Goal: Transaction & Acquisition: Purchase product/service

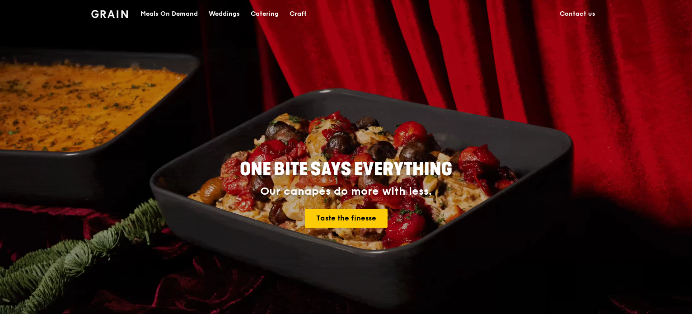
click at [174, 18] on div "Meals On Demand" at bounding box center [168, 13] width 57 height 27
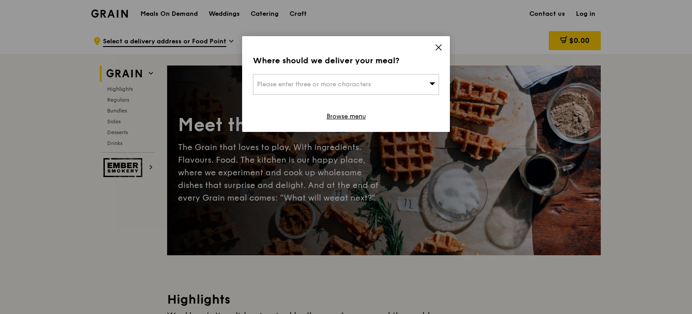
click at [436, 46] on icon at bounding box center [438, 47] width 8 height 8
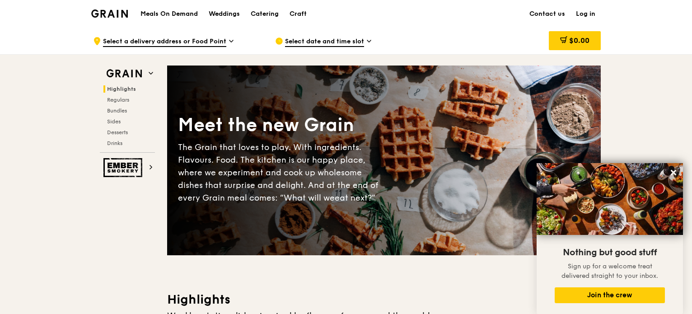
click at [581, 13] on link "Log in" at bounding box center [585, 13] width 30 height 27
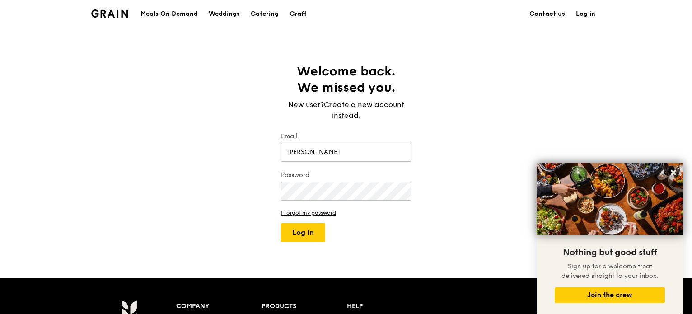
type input "[EMAIL_ADDRESS][DOMAIN_NAME]"
click at [314, 232] on button "Log in" at bounding box center [303, 232] width 44 height 19
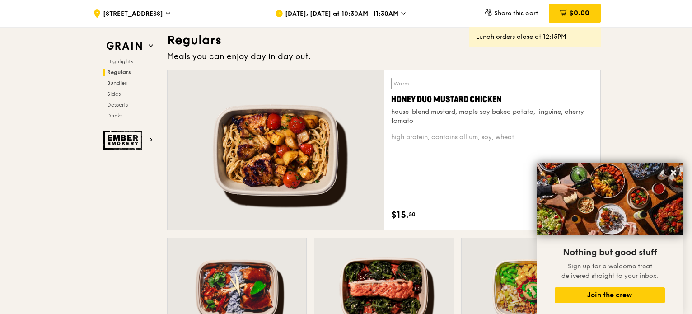
scroll to position [596, 0]
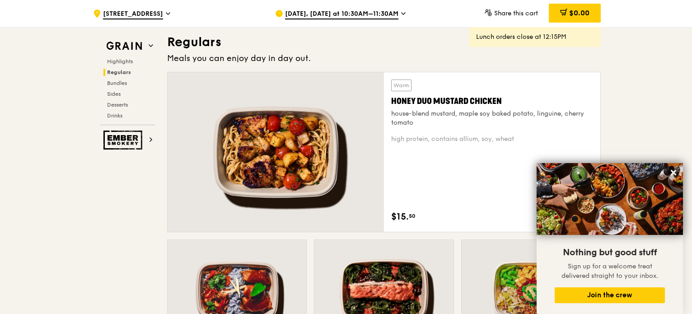
click at [444, 100] on div "Honey Duo Mustard Chicken" at bounding box center [492, 101] width 202 height 13
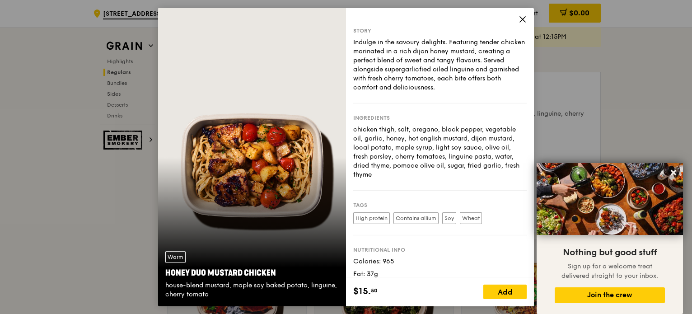
click at [521, 18] on icon at bounding box center [522, 18] width 5 height 5
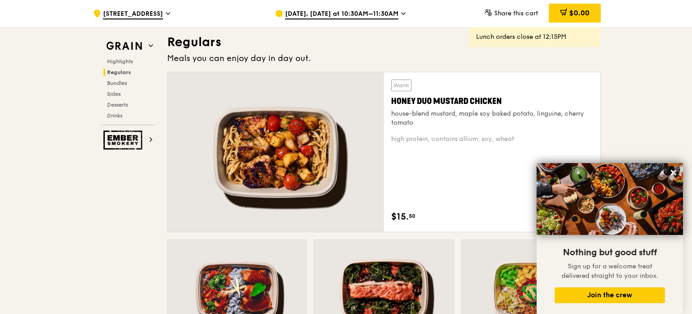
click at [674, 173] on icon at bounding box center [673, 172] width 8 height 8
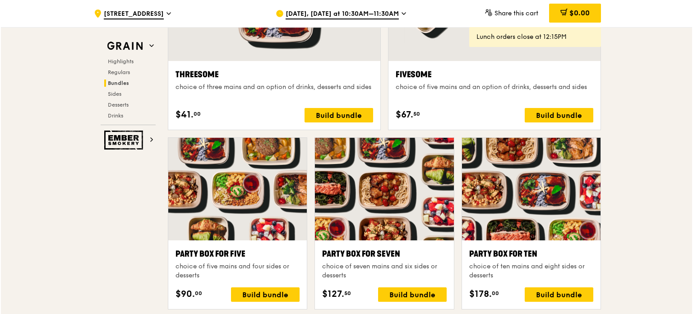
scroll to position [1420, 0]
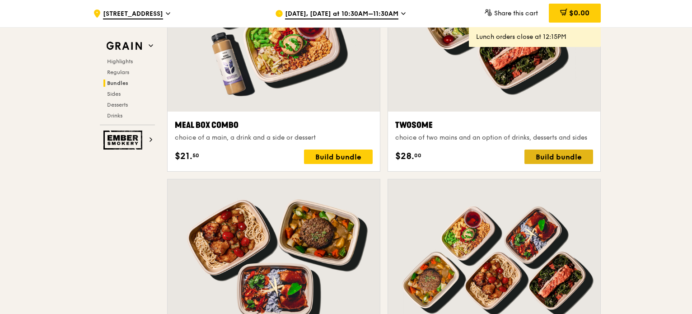
click at [550, 158] on div "Build bundle" at bounding box center [558, 156] width 69 height 14
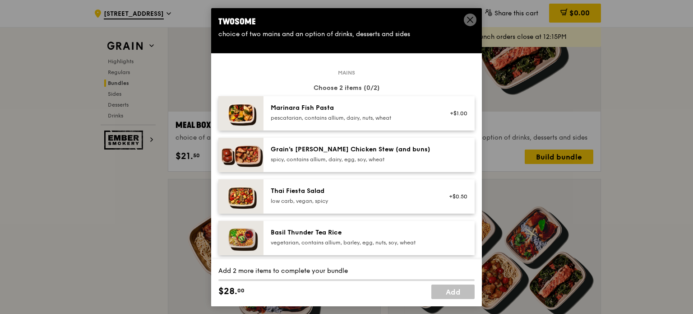
scroll to position [260, 0]
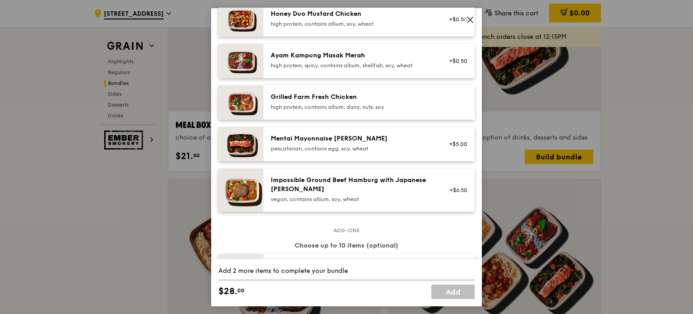
click at [348, 17] on div "Honey Duo Mustard Chicken" at bounding box center [352, 13] width 162 height 9
click at [316, 142] on div "Mentai Mayonnaise [PERSON_NAME]" at bounding box center [352, 138] width 162 height 9
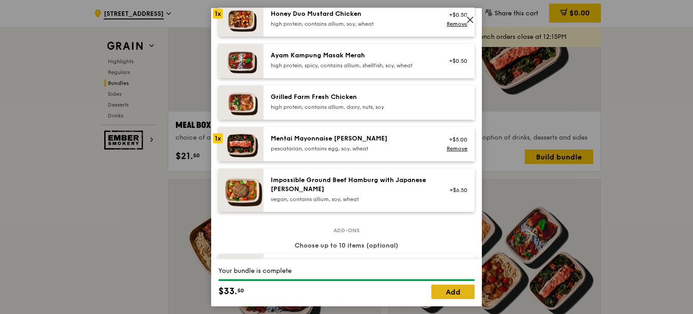
click at [456, 292] on link "Add" at bounding box center [453, 291] width 43 height 14
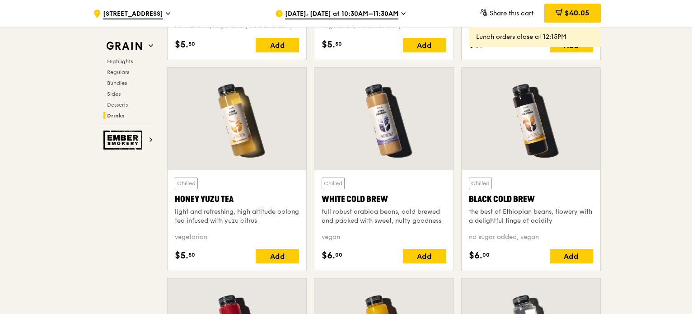
scroll to position [3615, 0]
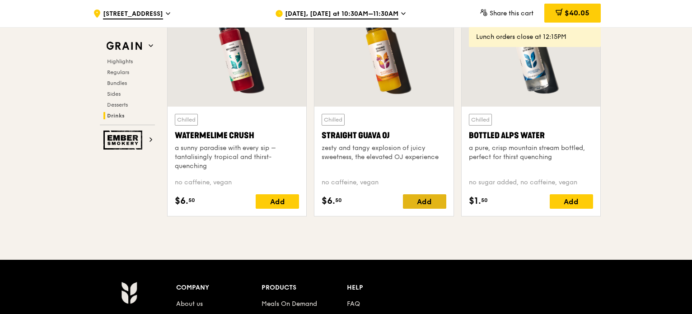
click at [437, 200] on div "Add" at bounding box center [424, 201] width 43 height 14
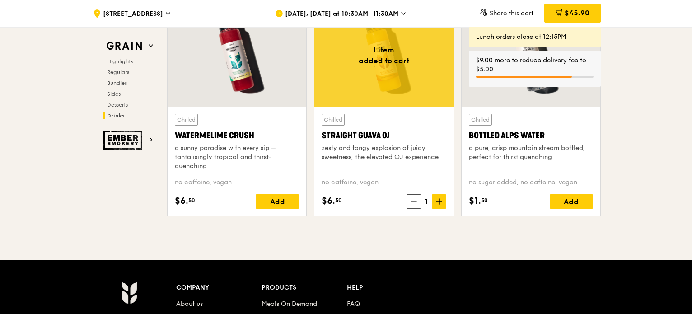
click at [437, 200] on icon at bounding box center [439, 201] width 6 height 6
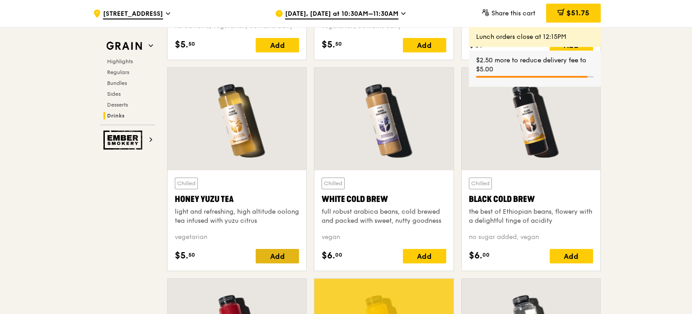
click at [264, 256] on div "Add" at bounding box center [276, 256] width 43 height 14
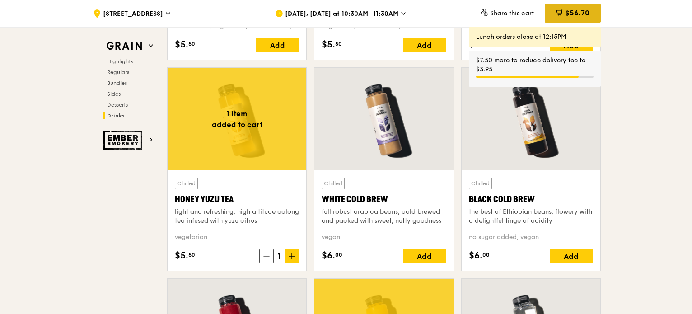
click at [574, 18] on div "$56.70" at bounding box center [572, 13] width 56 height 19
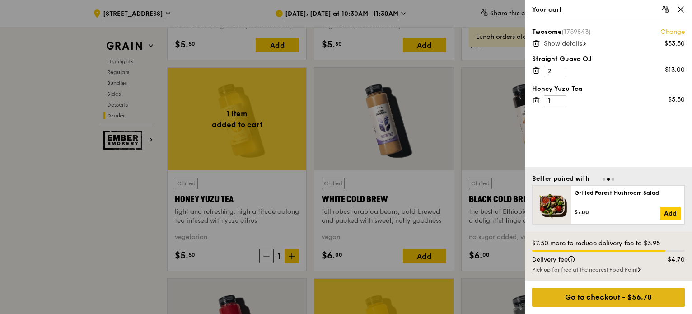
click at [587, 297] on div "Go to checkout - $56.70" at bounding box center [608, 297] width 153 height 19
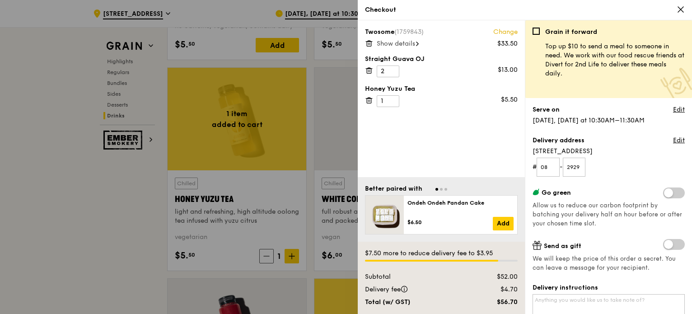
scroll to position [232, 0]
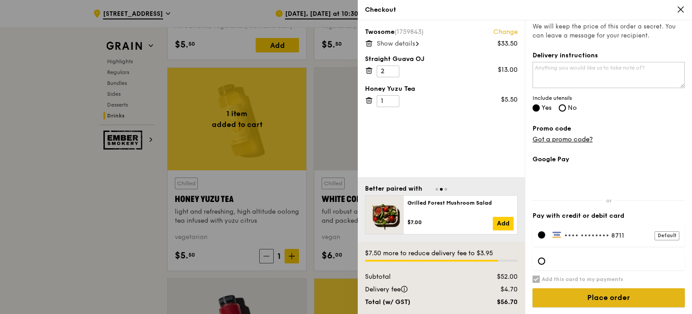
click at [641, 297] on input "Place order" at bounding box center [608, 297] width 152 height 19
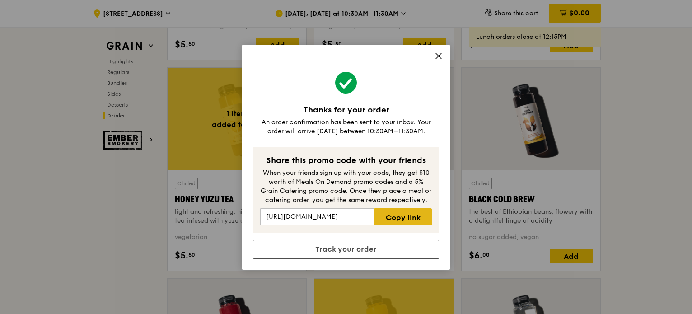
click at [398, 214] on link "Copy link" at bounding box center [402, 216] width 57 height 17
